Goal: Check status

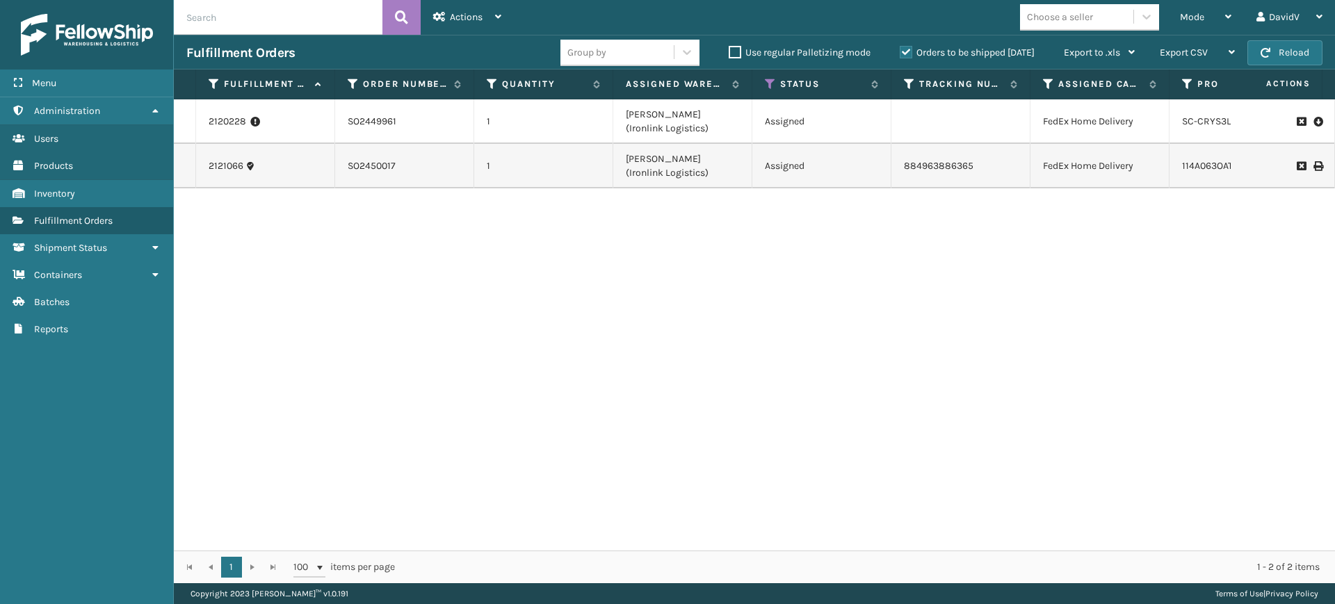
click at [607, 357] on div "2120228 SO2449961 1 [PERSON_NAME] (Ironlink Logistics) Assigned FedEx Home Deli…" at bounding box center [754, 324] width 1161 height 451
click at [906, 55] on label "Orders to be shipped [DATE]" at bounding box center [967, 53] width 135 height 12
click at [901, 54] on input "Orders to be shipped [DATE]" at bounding box center [900, 49] width 1 height 9
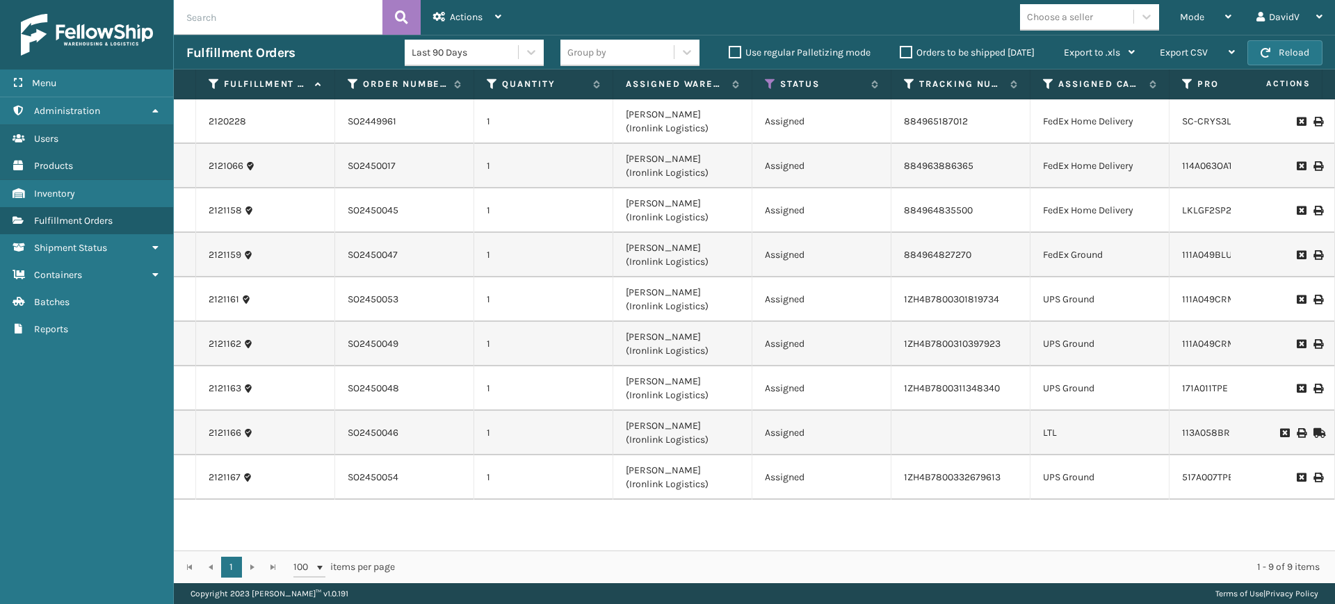
click at [906, 55] on label "Orders to be shipped [DATE]" at bounding box center [967, 53] width 135 height 12
click at [901, 54] on input "Orders to be shipped [DATE]" at bounding box center [900, 49] width 1 height 9
click at [906, 50] on label "Orders to be shipped [DATE]" at bounding box center [967, 53] width 135 height 12
click at [901, 50] on input "Orders to be shipped [DATE]" at bounding box center [900, 49] width 1 height 9
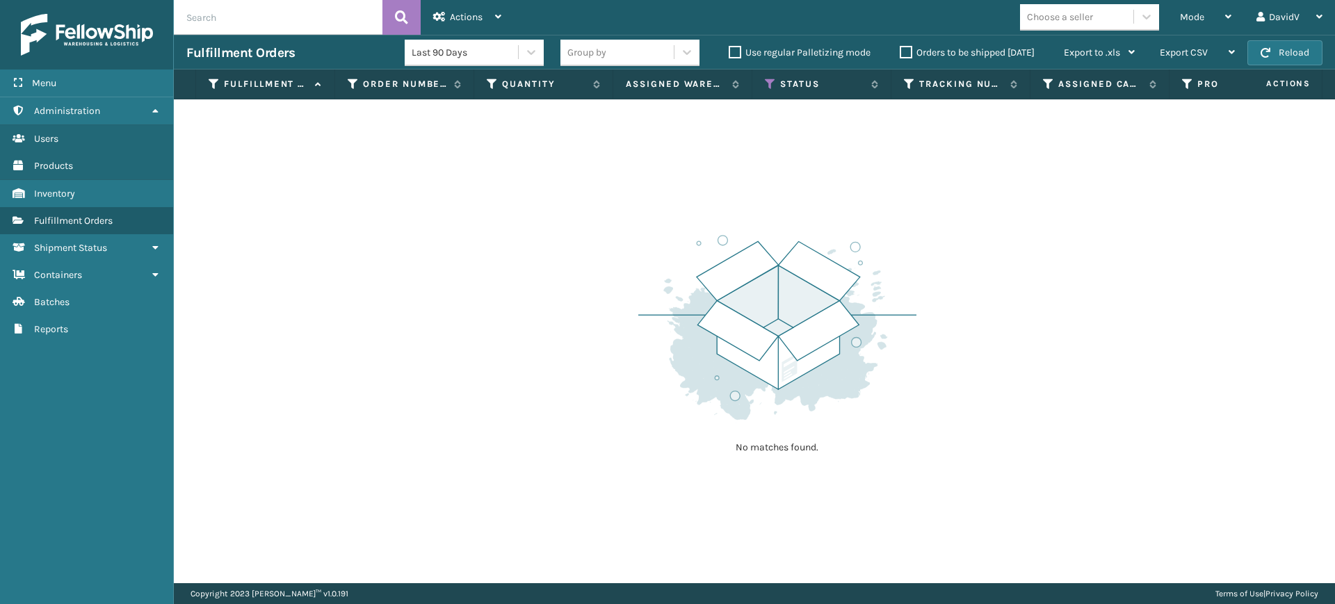
click at [906, 50] on label "Orders to be shipped [DATE]" at bounding box center [967, 53] width 135 height 12
click at [901, 50] on input "Orders to be shipped [DATE]" at bounding box center [900, 49] width 1 height 9
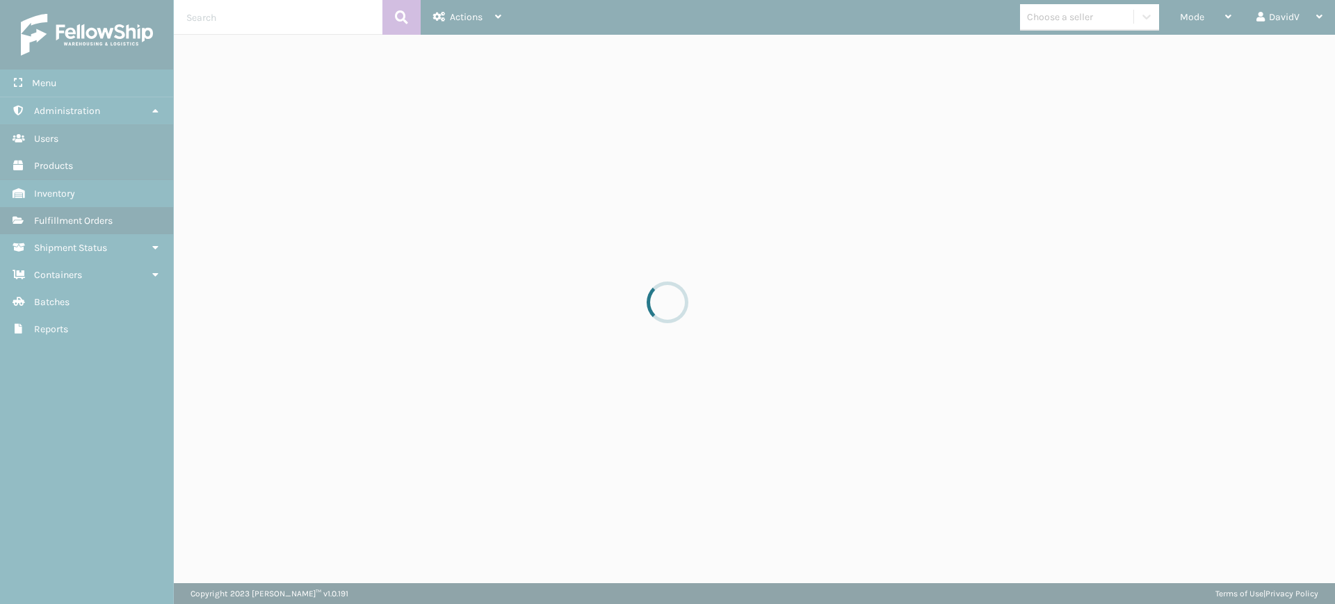
click at [700, 137] on div at bounding box center [667, 302] width 1335 height 604
drag, startPoint x: 643, startPoint y: 220, endPoint x: 553, endPoint y: 221, distance: 89.7
click at [642, 220] on div at bounding box center [667, 302] width 1335 height 604
click at [371, 225] on div at bounding box center [667, 302] width 1335 height 604
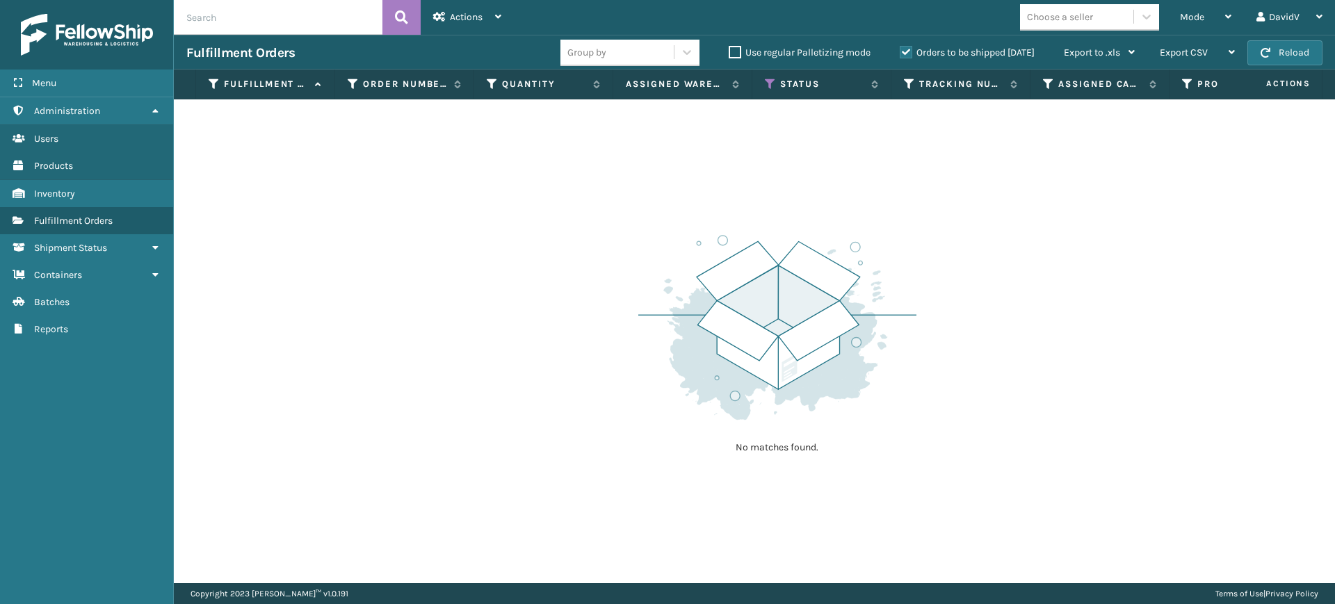
click at [908, 51] on label "Orders to be shipped [DATE]" at bounding box center [967, 53] width 135 height 12
click at [901, 51] on input "Orders to be shipped [DATE]" at bounding box center [900, 49] width 1 height 9
click at [908, 51] on label "Orders to be shipped [DATE]" at bounding box center [967, 53] width 135 height 12
click at [901, 51] on input "Orders to be shipped [DATE]" at bounding box center [900, 49] width 1 height 9
